Goal: Transaction & Acquisition: Purchase product/service

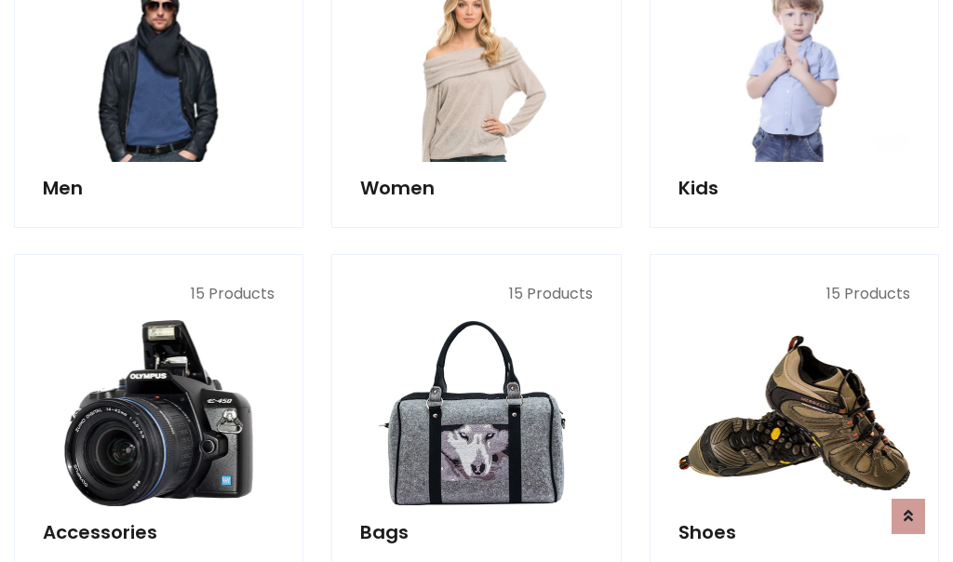
scroll to position [623, 0]
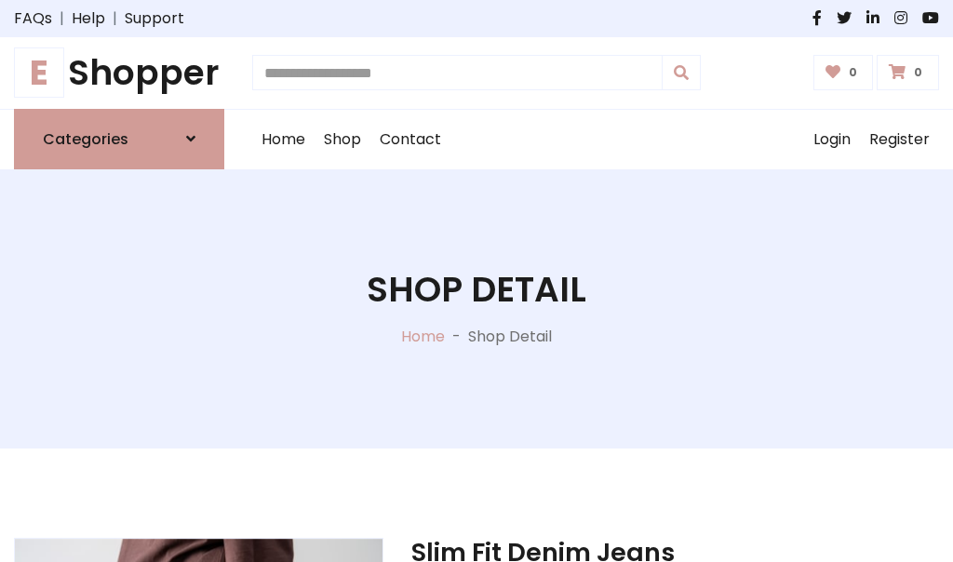
click at [119, 73] on h1 "E Shopper" at bounding box center [119, 73] width 210 height 42
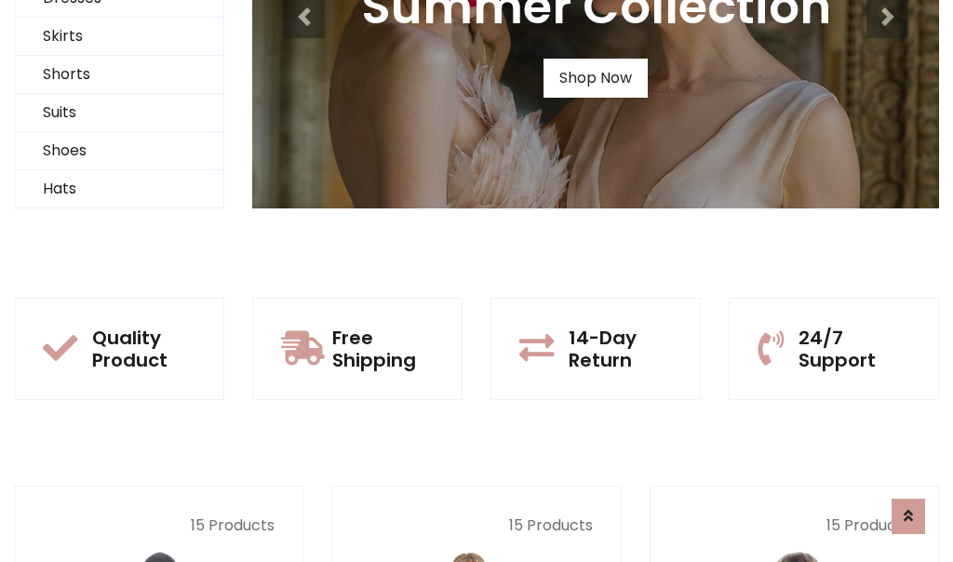
scroll to position [180, 0]
